Goal: Task Accomplishment & Management: Use online tool/utility

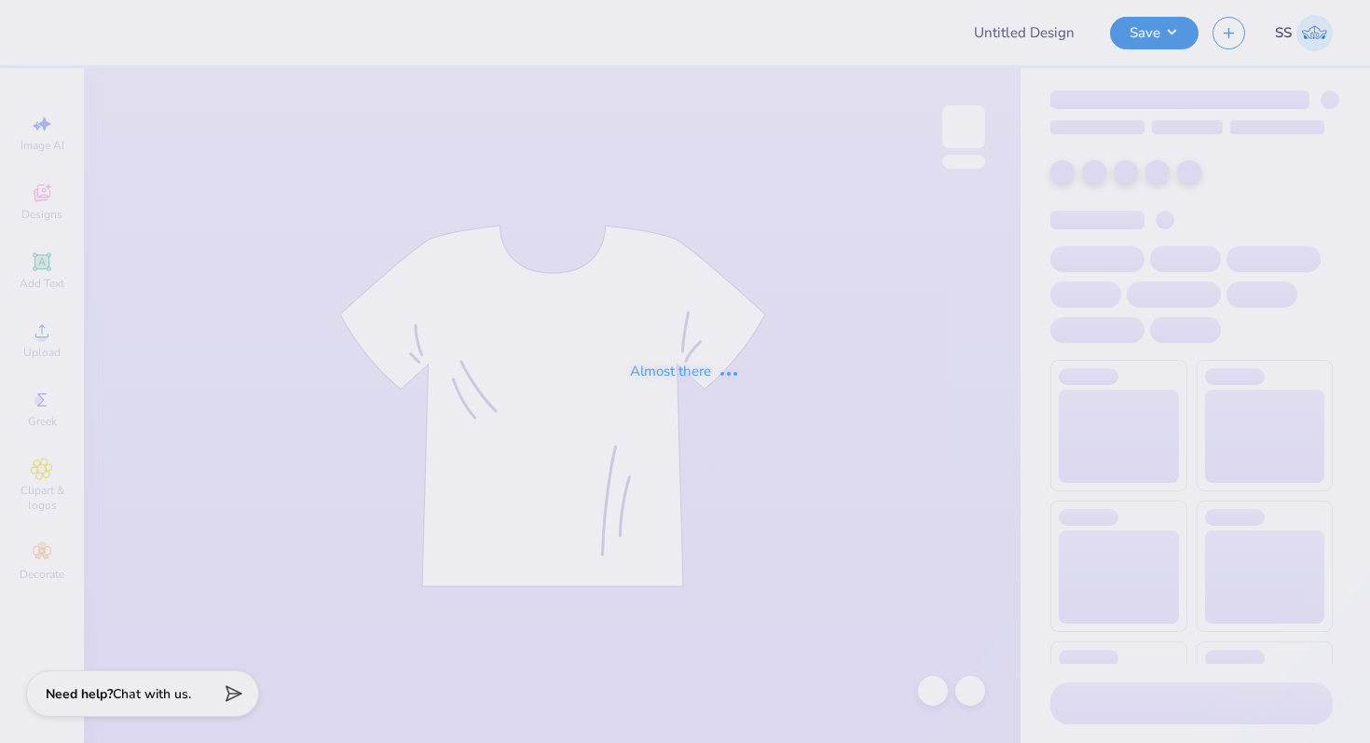
type input "Shirts for Hippo Locks"
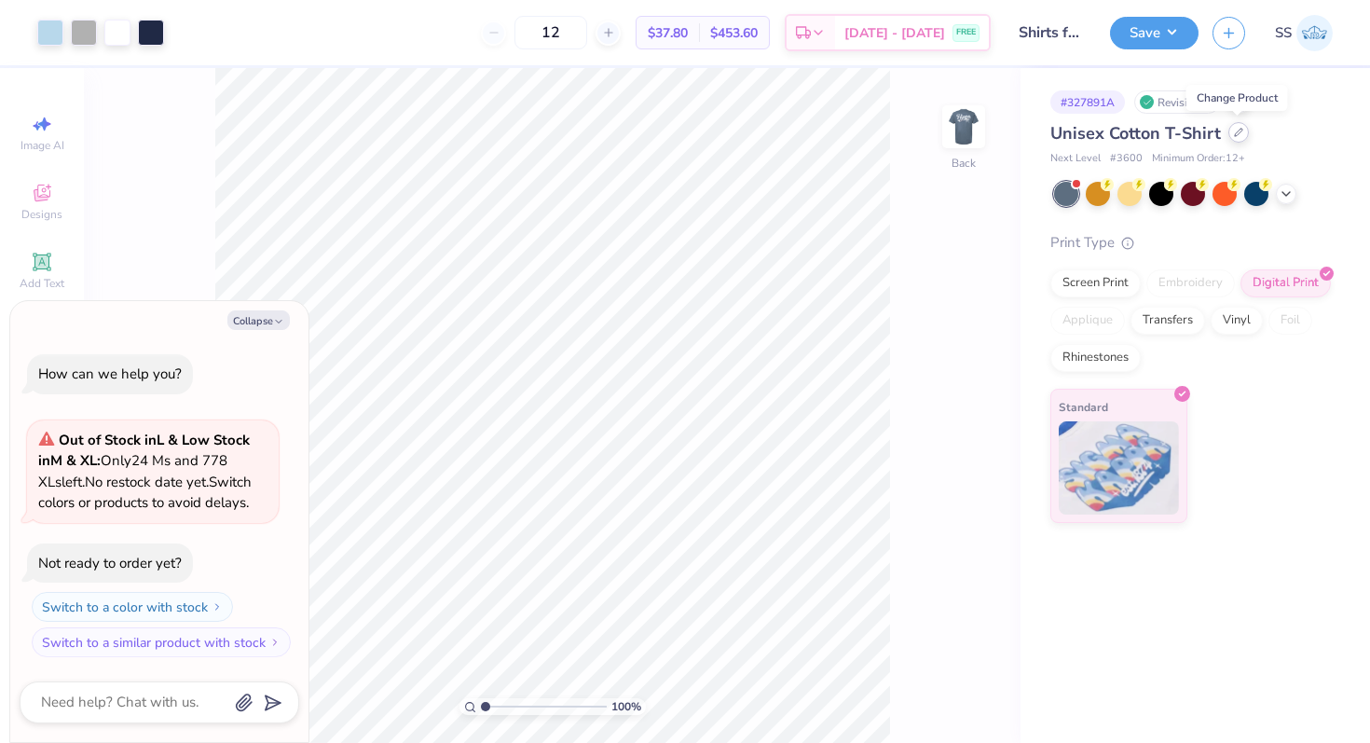
click at [1238, 129] on icon at bounding box center [1238, 132] width 9 height 9
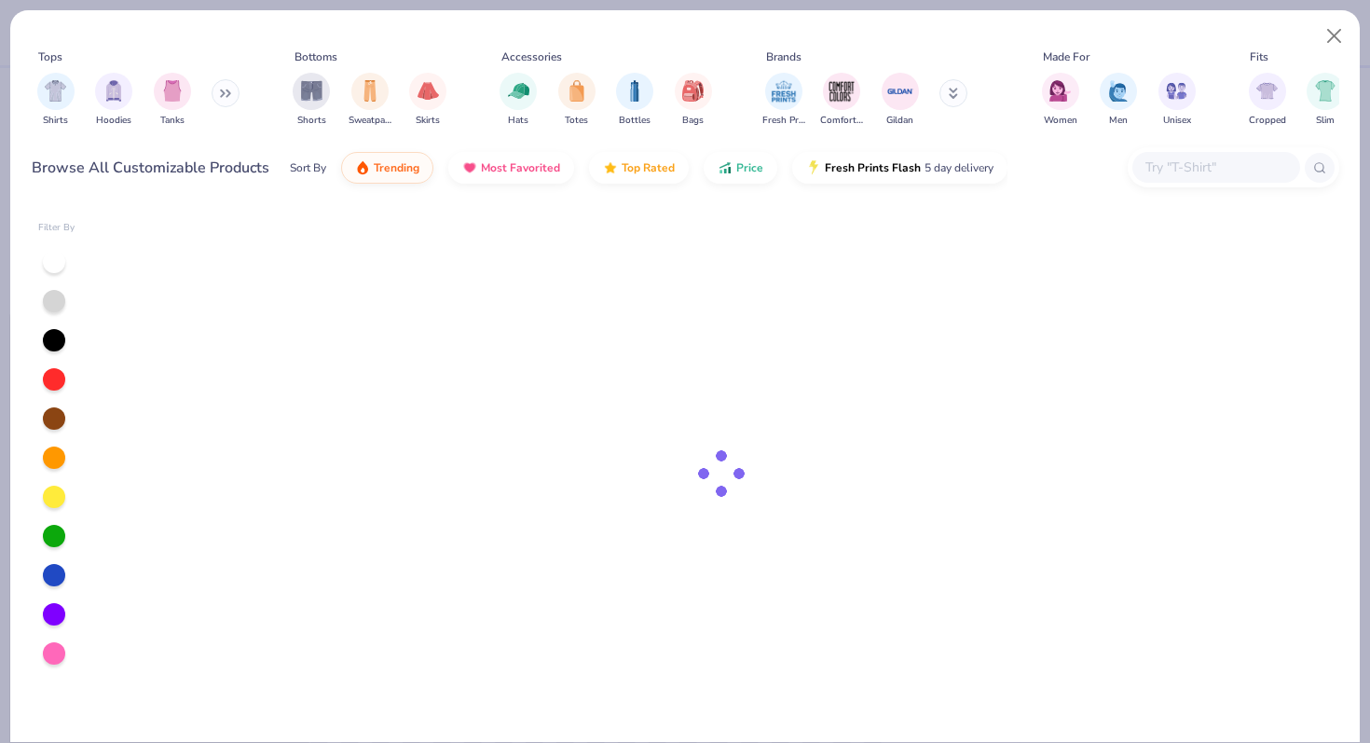
type textarea "x"
click at [1221, 166] on input "text" at bounding box center [1216, 167] width 144 height 21
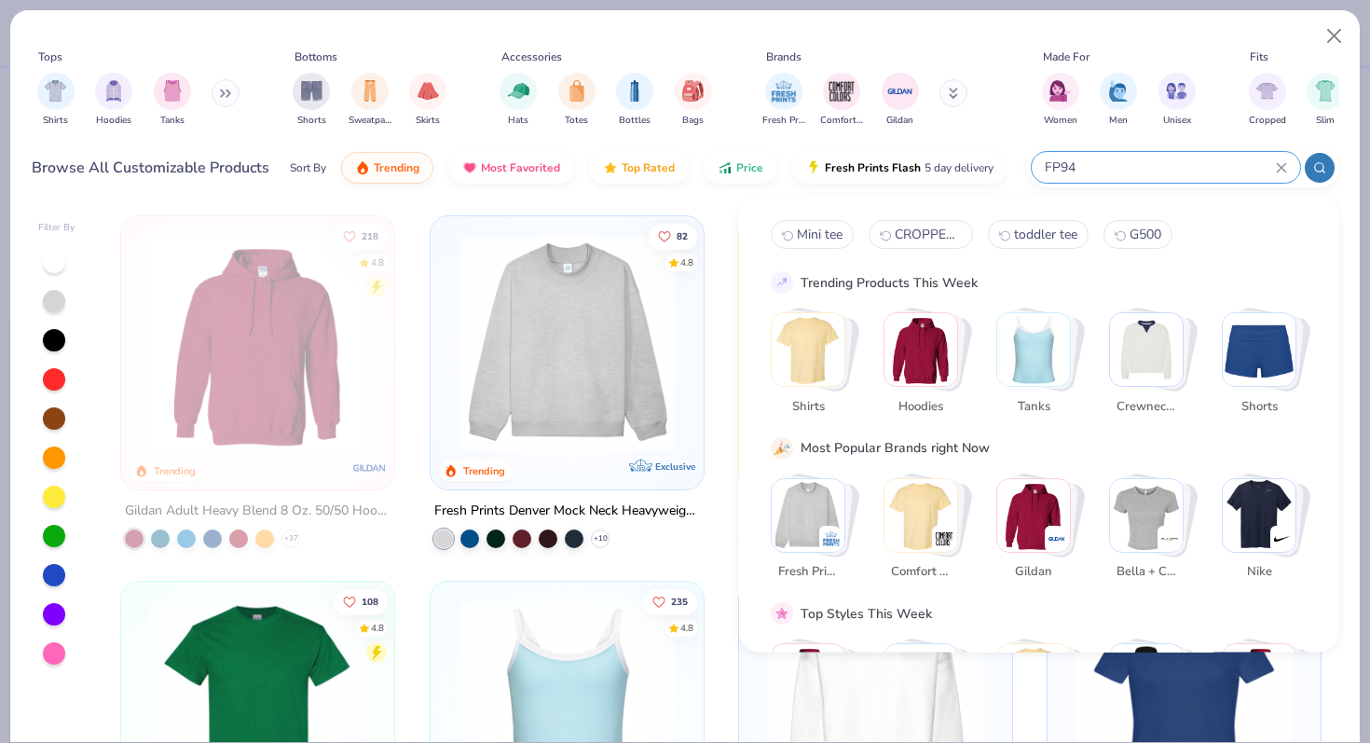
type input "FP94"
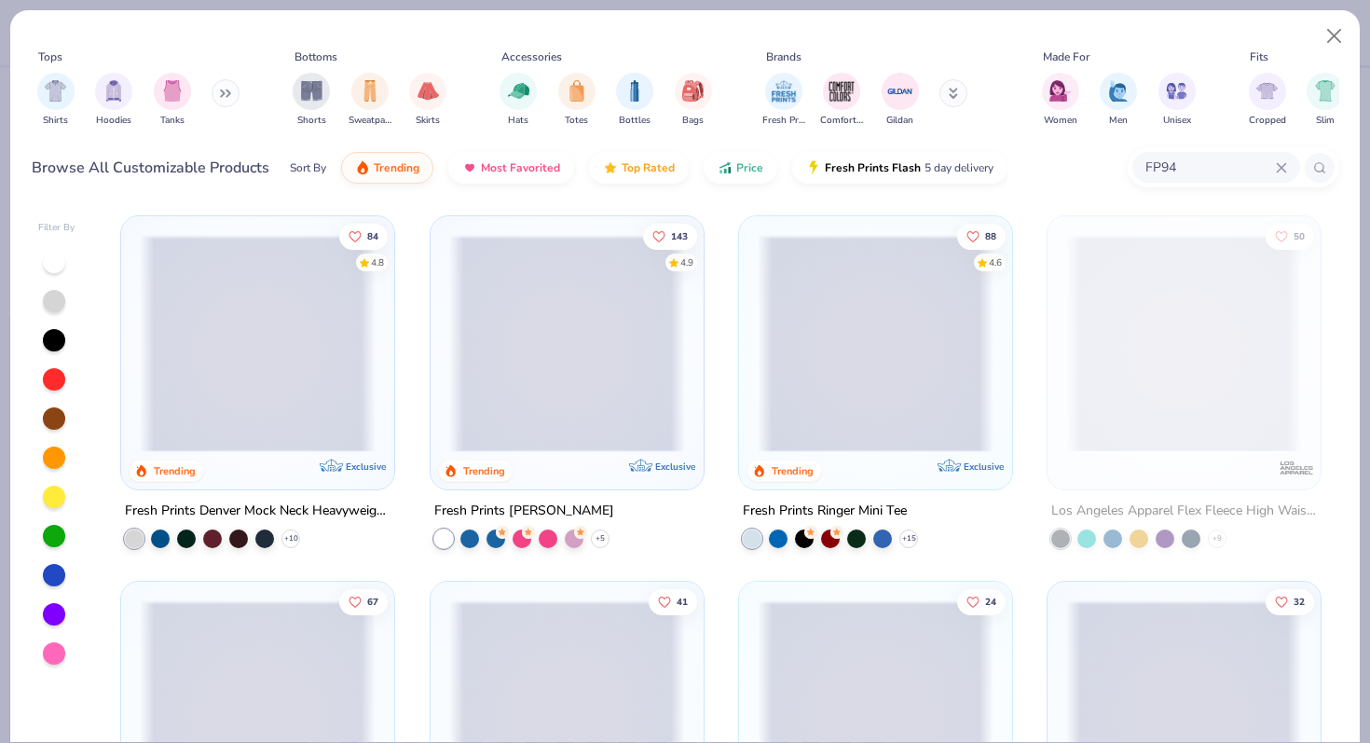
click at [346, 367] on span at bounding box center [258, 343] width 236 height 217
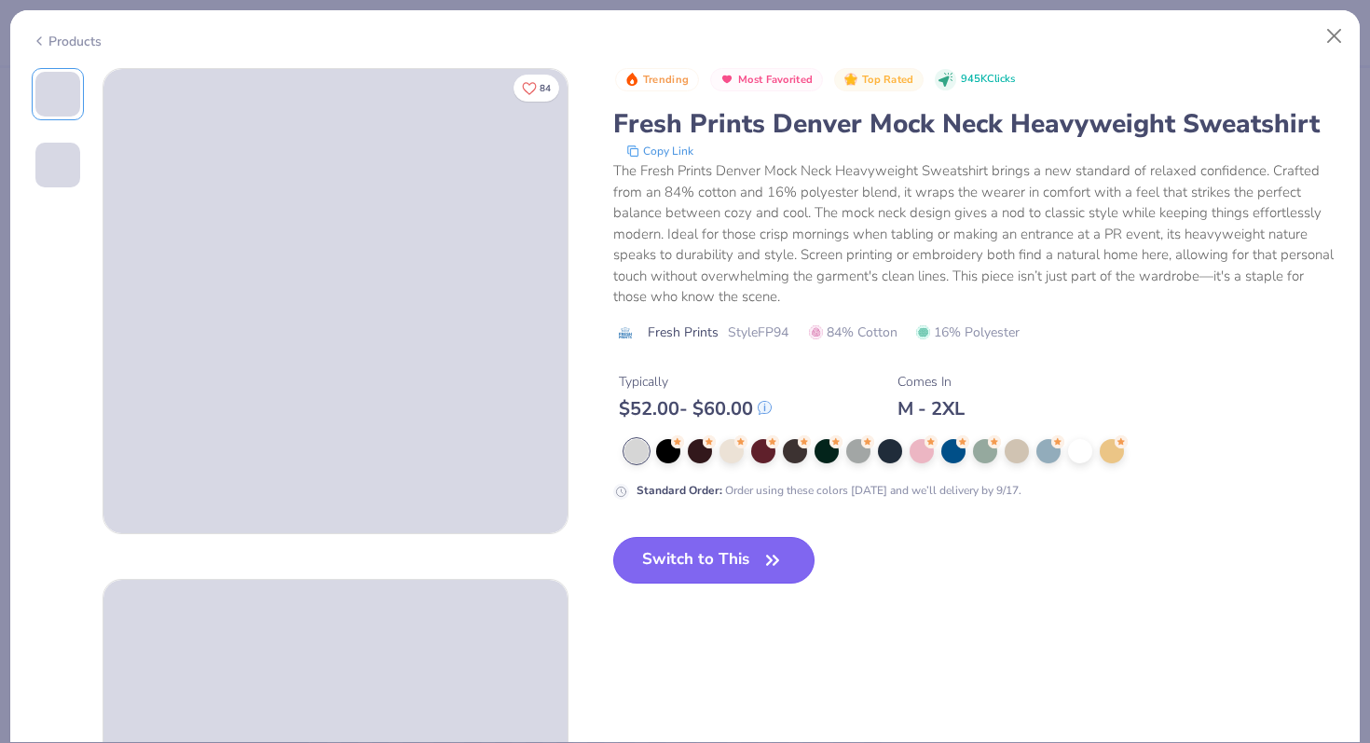
click at [718, 565] on button "Switch to This" at bounding box center [714, 560] width 202 height 47
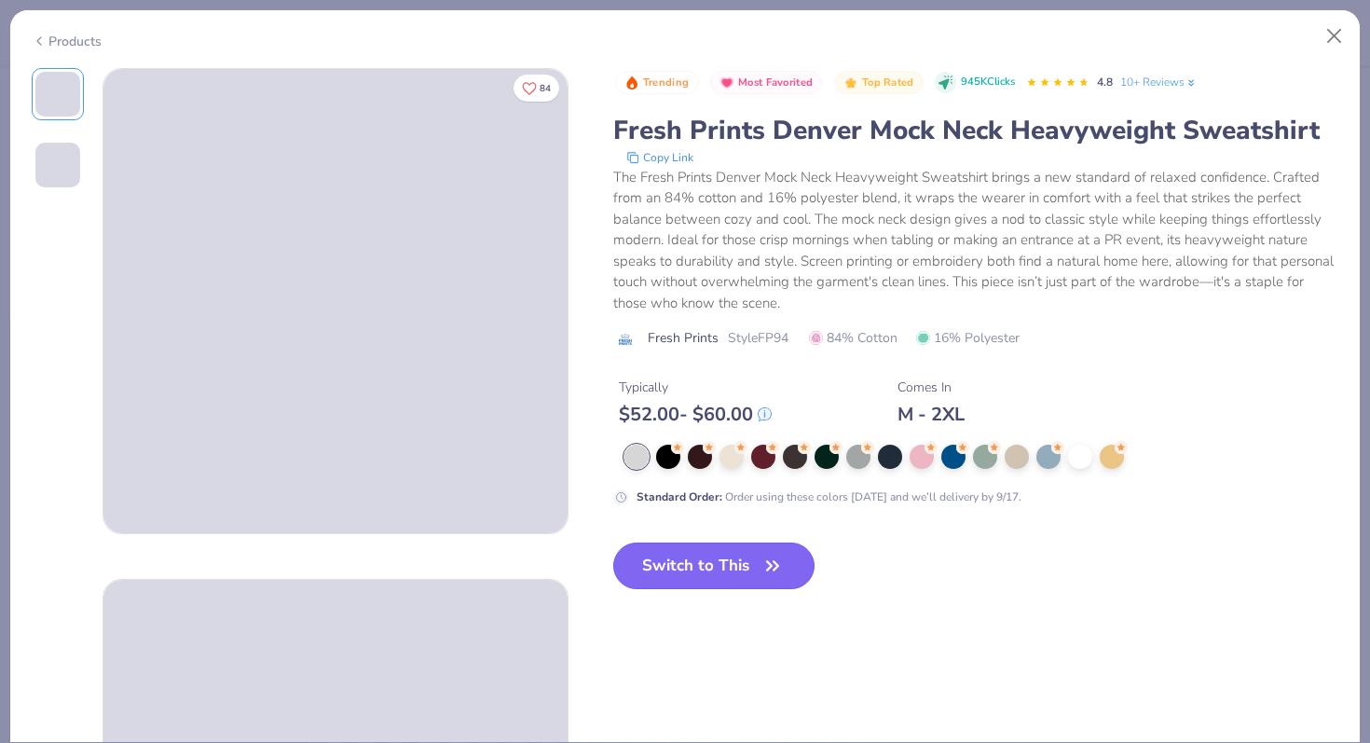
type textarea "x"
type input "50"
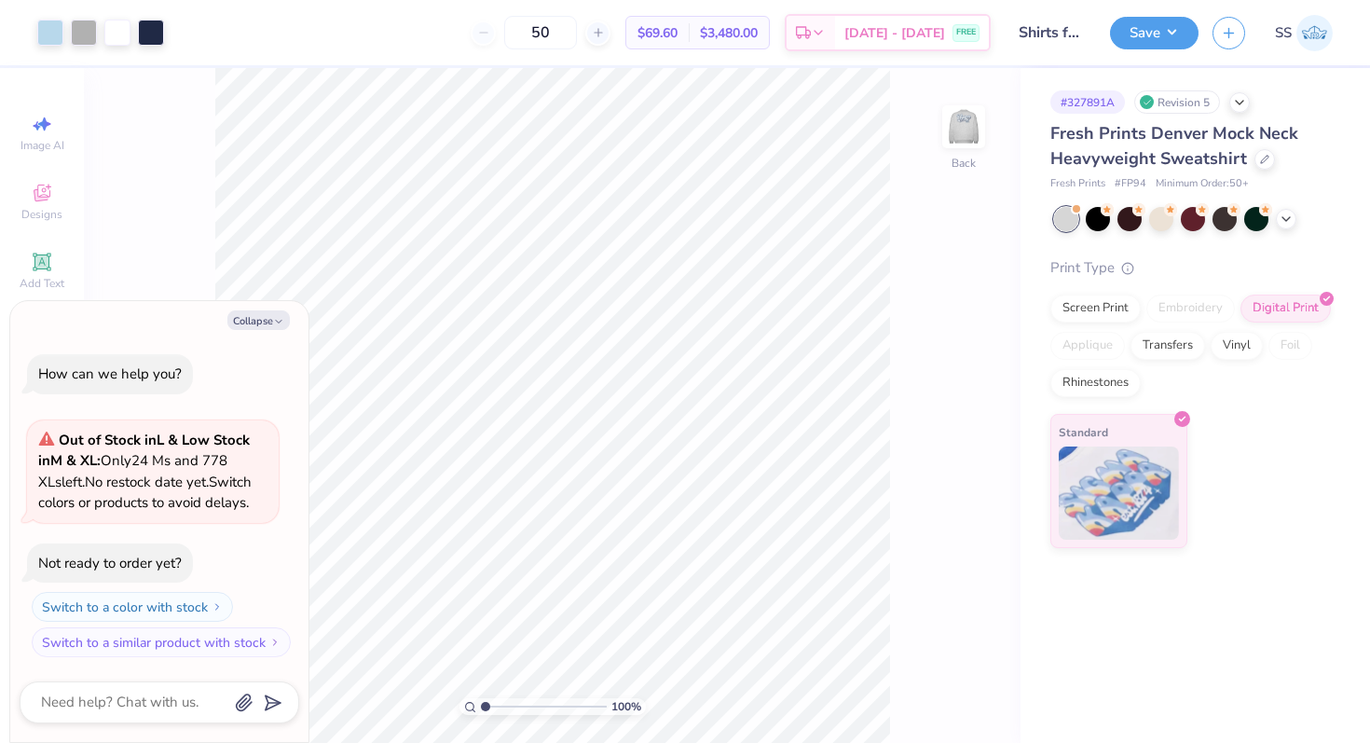
type textarea "x"
